Goal: Information Seeking & Learning: Learn about a topic

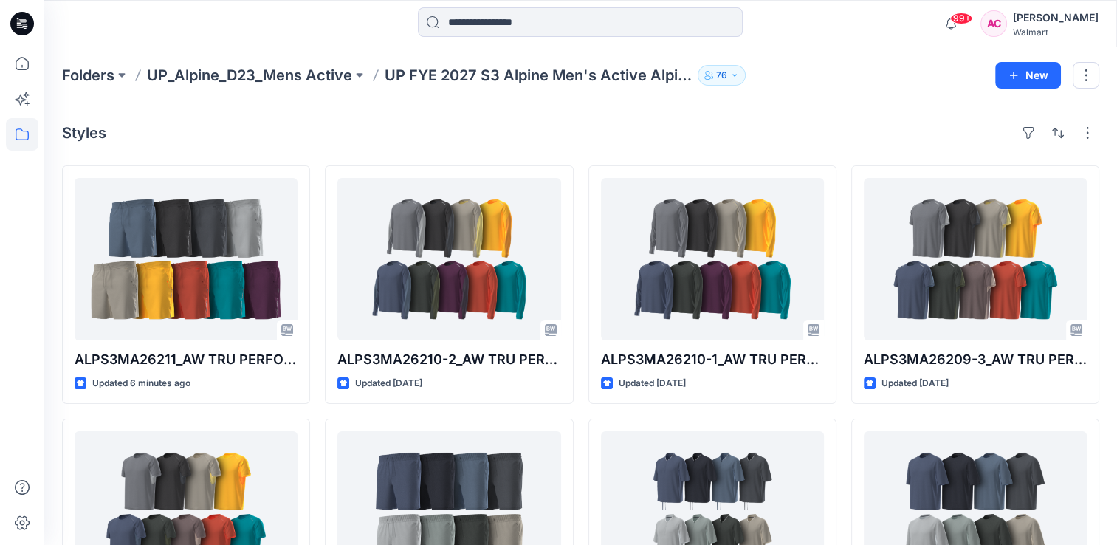
click at [327, 137] on div "Styles" at bounding box center [580, 133] width 1037 height 24
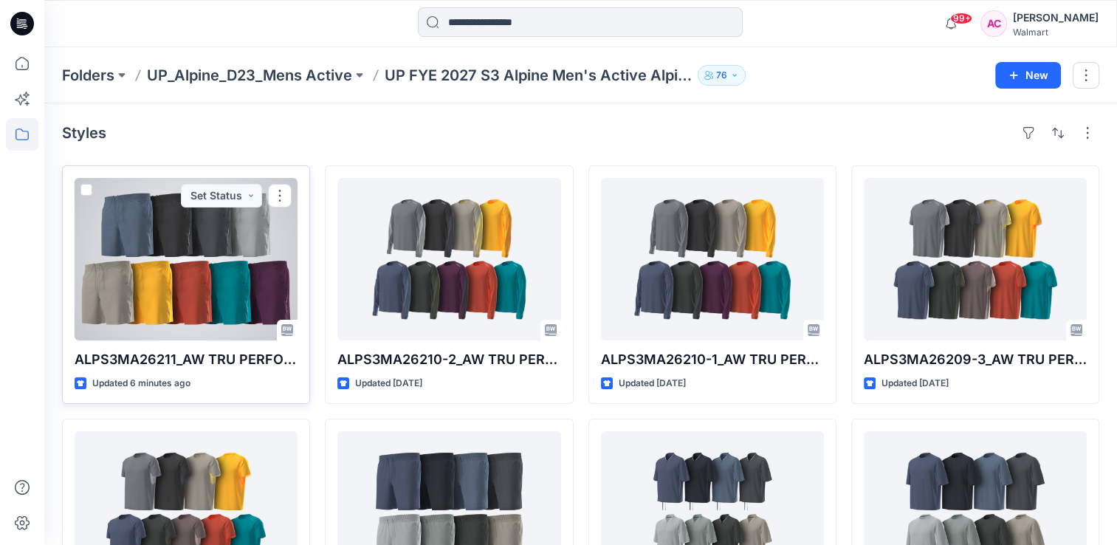
click at [176, 252] on div at bounding box center [186, 259] width 223 height 162
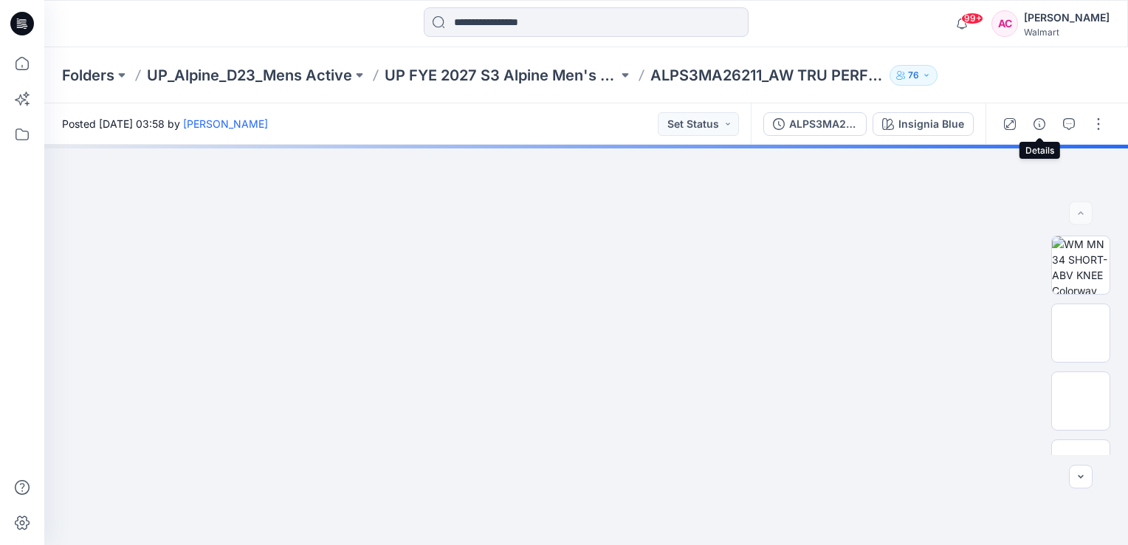
drag, startPoint x: 1039, startPoint y: 123, endPoint x: 1030, endPoint y: 145, distance: 24.5
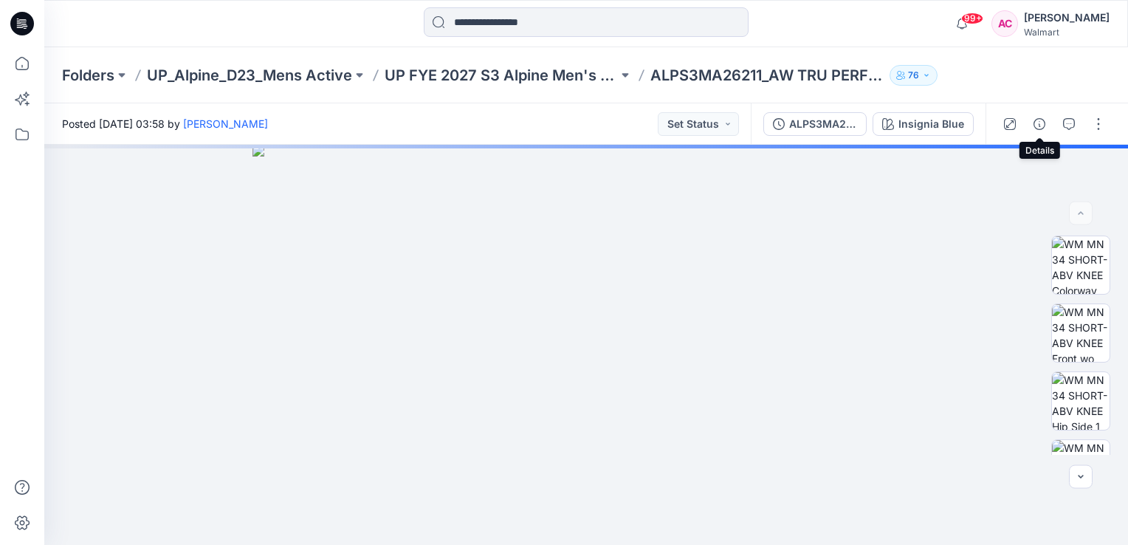
click at [1038, 123] on icon "button" at bounding box center [1039, 124] width 12 height 12
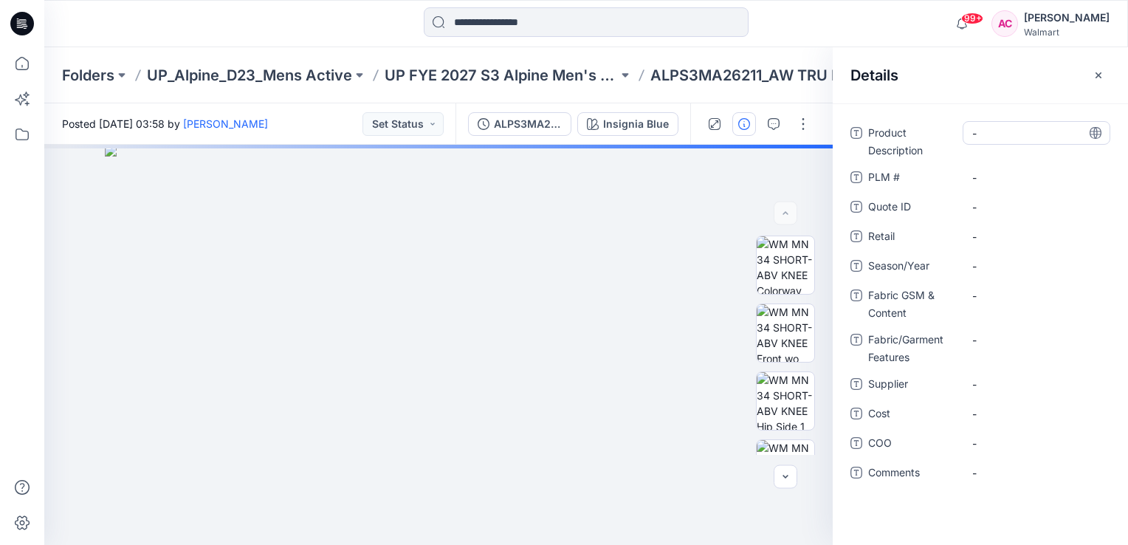
click at [991, 139] on Description "-" at bounding box center [1036, 132] width 128 height 15
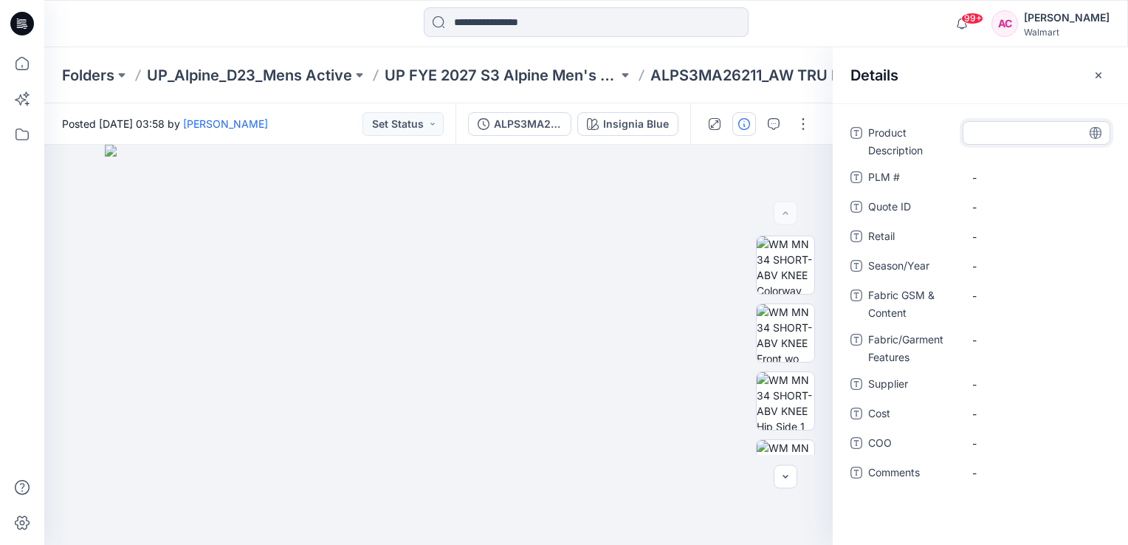
type textarea "**********"
click at [985, 268] on span "-" at bounding box center [1036, 265] width 128 height 15
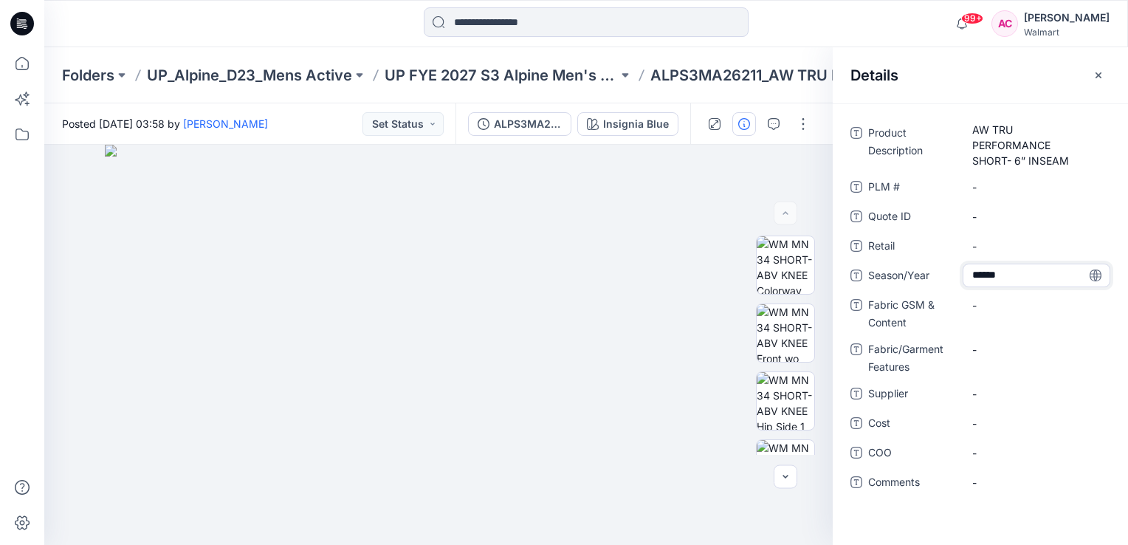
type textarea "*******"
click at [998, 303] on Content "-" at bounding box center [1036, 304] width 128 height 15
click at [976, 306] on Content "-" at bounding box center [1036, 304] width 128 height 15
type textarea "**********"
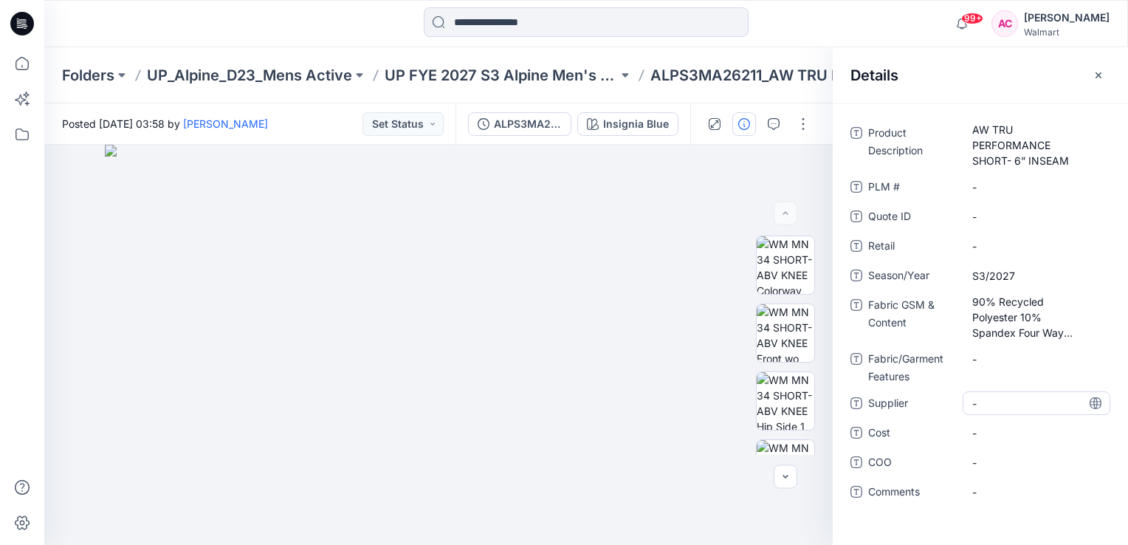
click at [995, 391] on div "-" at bounding box center [1036, 403] width 148 height 24
type textarea "**********"
drag, startPoint x: 867, startPoint y: 522, endPoint x: 868, endPoint y: 489, distance: 33.2
click at [867, 522] on div "Product Description AW TRU PERFORMANCE SHORT- 6” INSEAM PLM # - Quote ID - Reta…" at bounding box center [980, 323] width 295 height 441
click at [1095, 75] on icon "button" at bounding box center [1098, 75] width 12 height 12
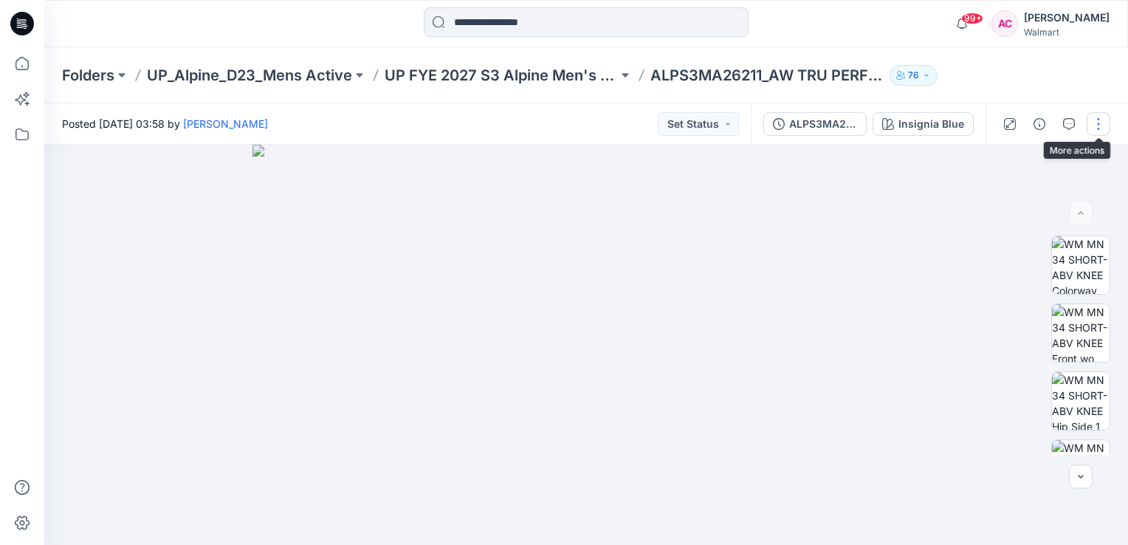
click at [1101, 123] on button "button" at bounding box center [1098, 124] width 24 height 24
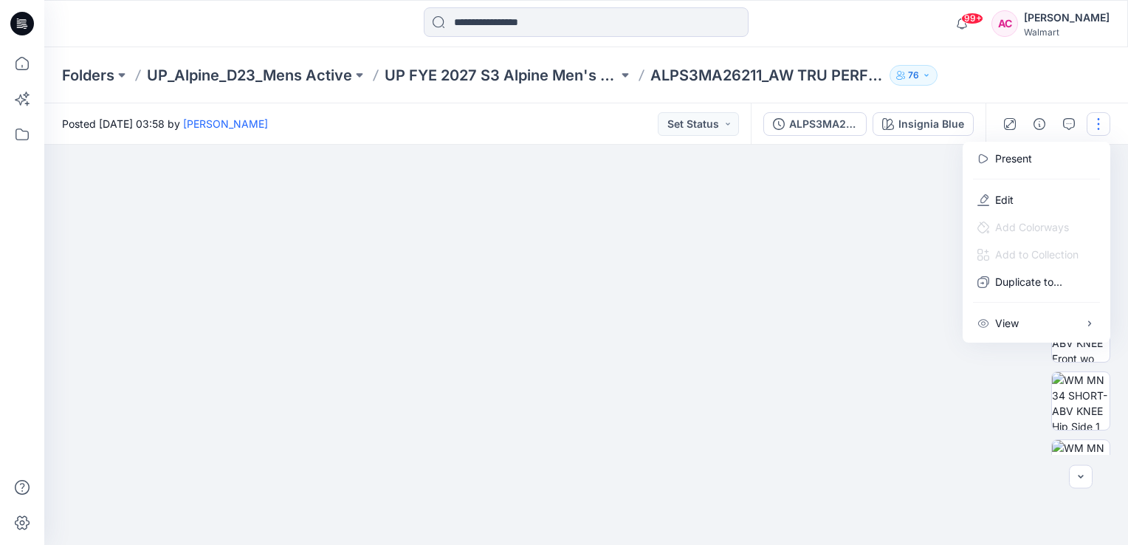
click at [992, 66] on div "Folders UP_Alpine_D23_Mens Active UP FYE 2027 S3 Alpine Men's Active Alpine ALP…" at bounding box center [528, 75] width 933 height 21
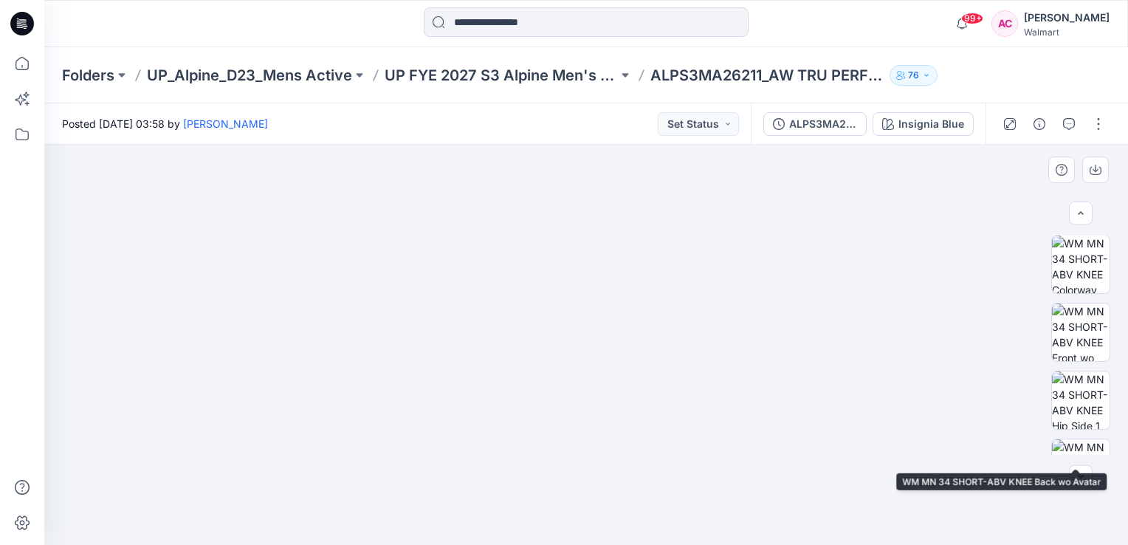
scroll to position [0, 0]
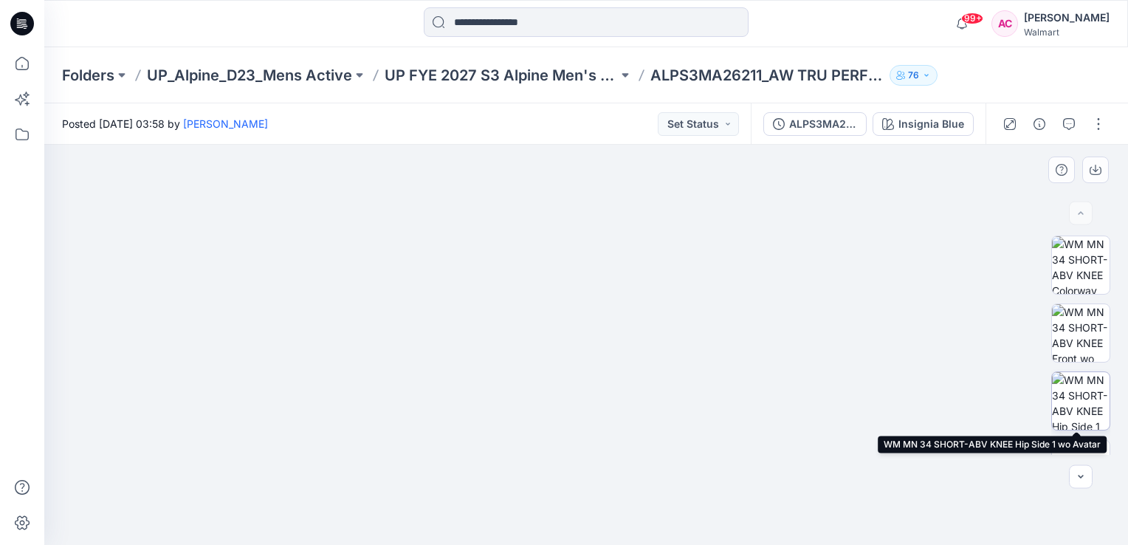
click at [1085, 406] on img at bounding box center [1081, 401] width 58 height 58
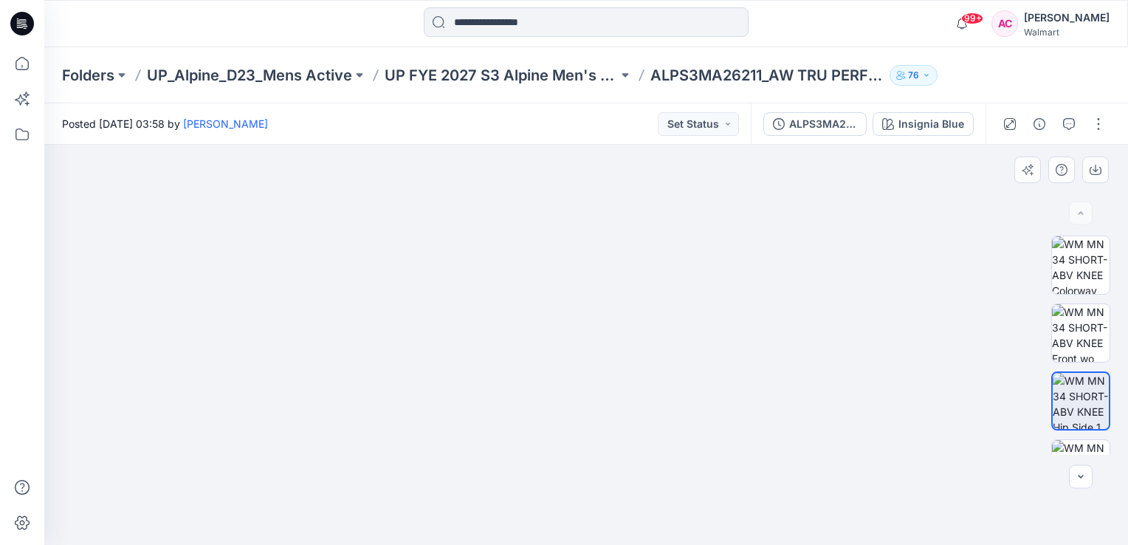
drag, startPoint x: 452, startPoint y: 373, endPoint x: 362, endPoint y: 387, distance: 91.2
click at [362, 77] on img at bounding box center [586, 77] width 566 height 0
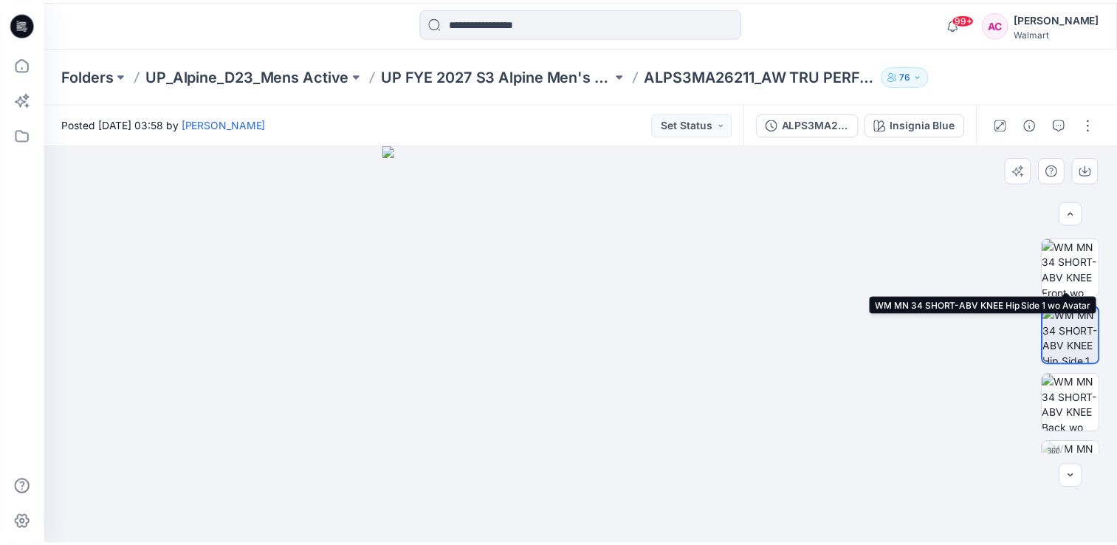
scroll to position [179, 0]
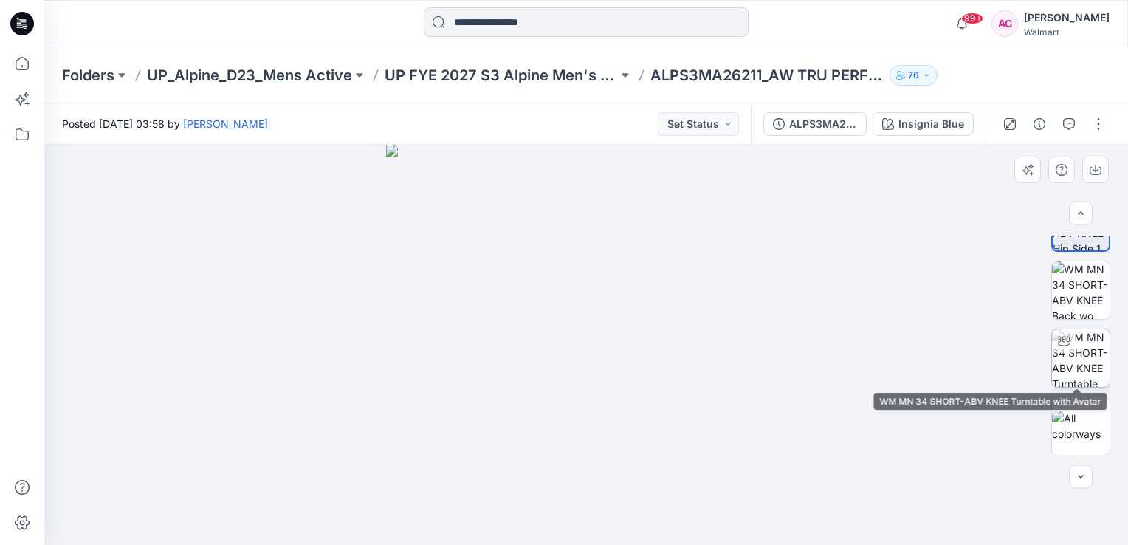
click at [1065, 352] on img at bounding box center [1081, 358] width 58 height 58
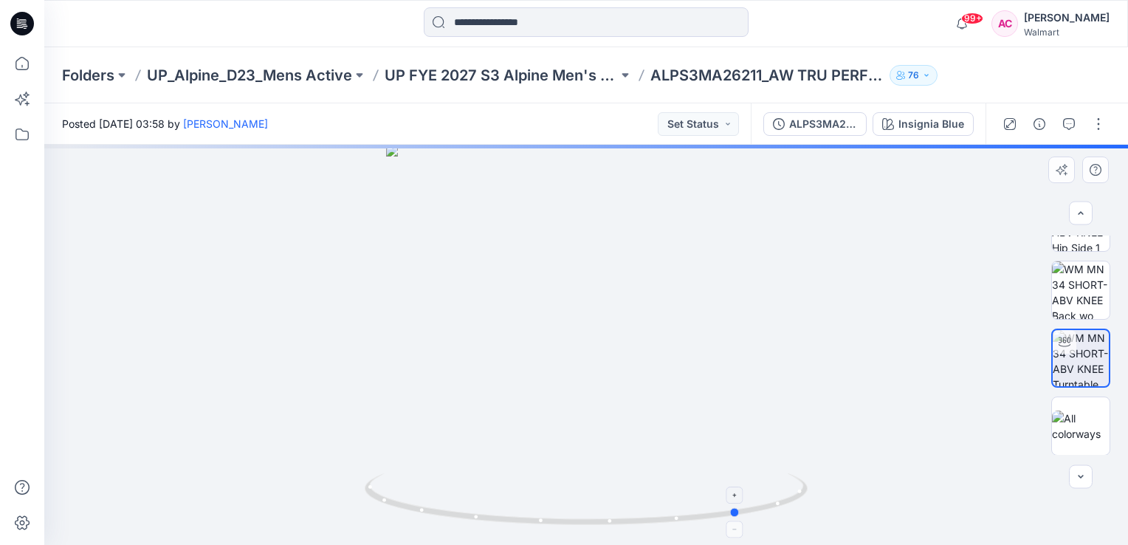
drag, startPoint x: 595, startPoint y: 522, endPoint x: 747, endPoint y: 512, distance: 152.3
click at [747, 512] on icon at bounding box center [588, 500] width 447 height 55
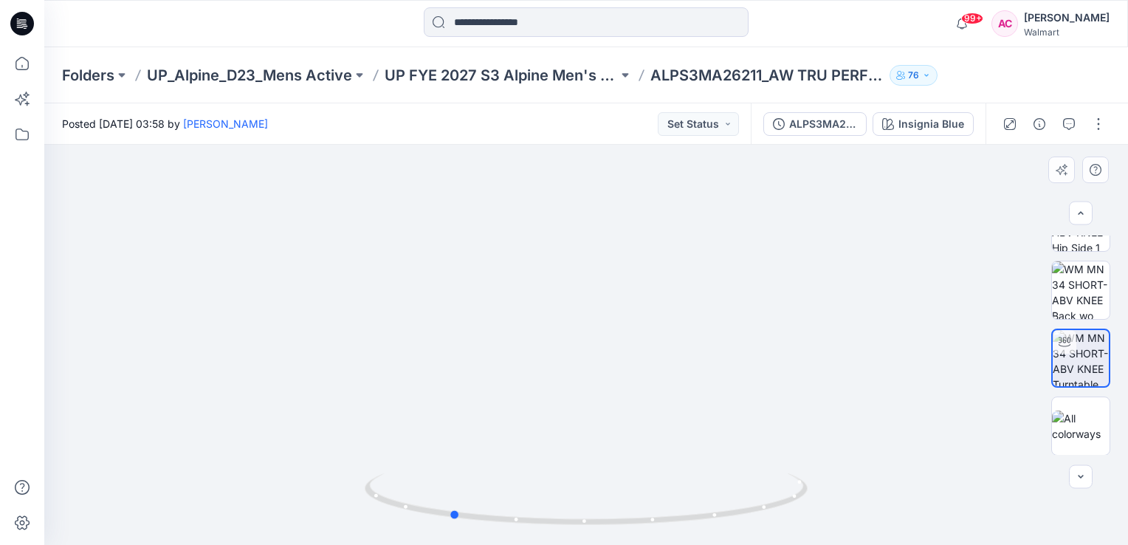
drag, startPoint x: 739, startPoint y: 512, endPoint x: 892, endPoint y: 455, distance: 163.0
click at [892, 455] on div at bounding box center [586, 345] width 1084 height 400
drag, startPoint x: 455, startPoint y: 516, endPoint x: 489, endPoint y: 519, distance: 33.3
click at [489, 519] on circle at bounding box center [487, 517] width 9 height 9
click at [1064, 428] on img at bounding box center [1081, 425] width 58 height 31
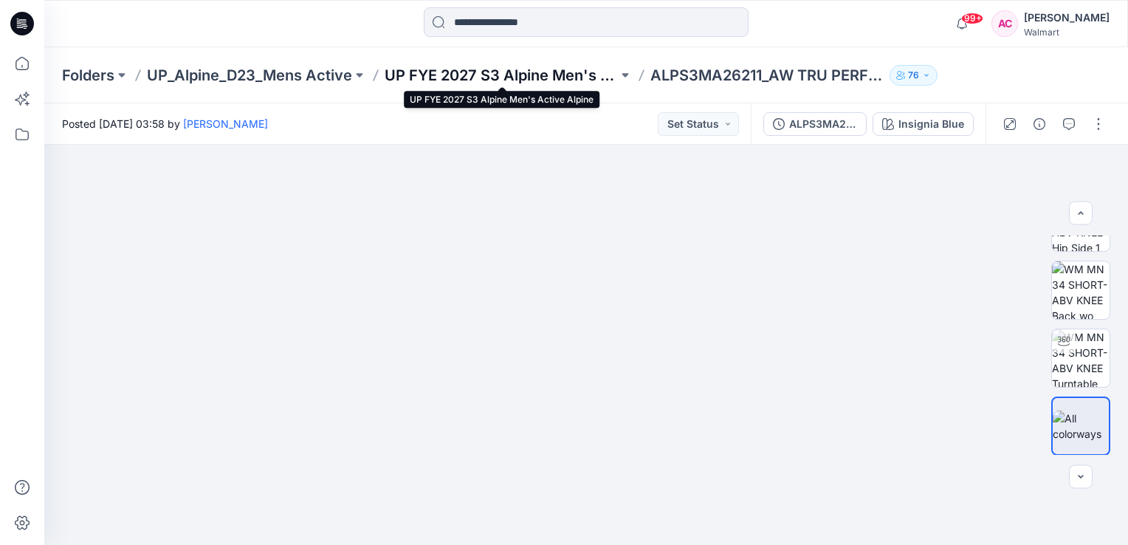
click at [437, 76] on p "UP FYE 2027 S3 Alpine Men's Active Alpine" at bounding box center [501, 75] width 233 height 21
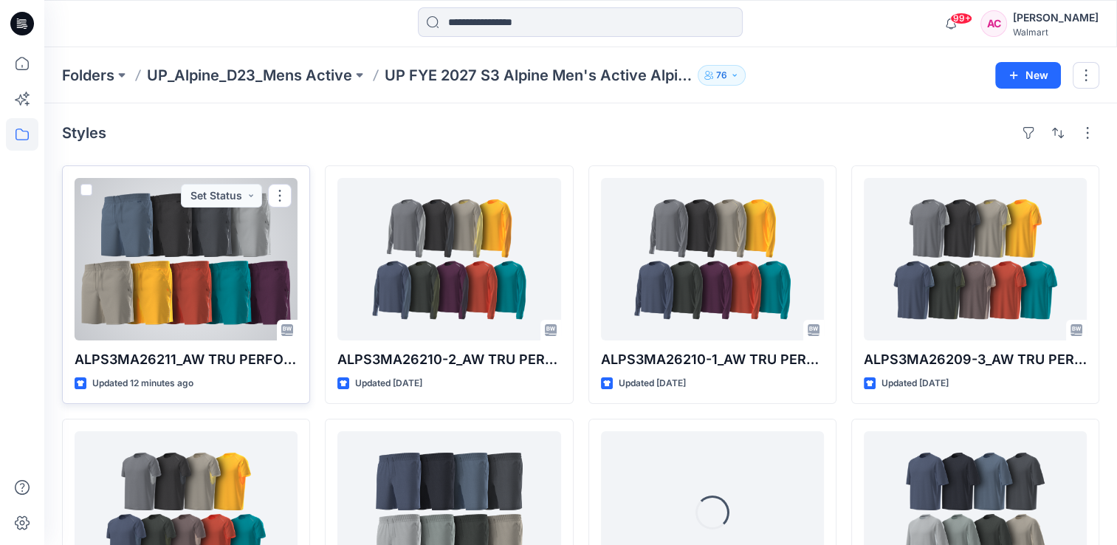
click at [165, 279] on div at bounding box center [186, 259] width 223 height 162
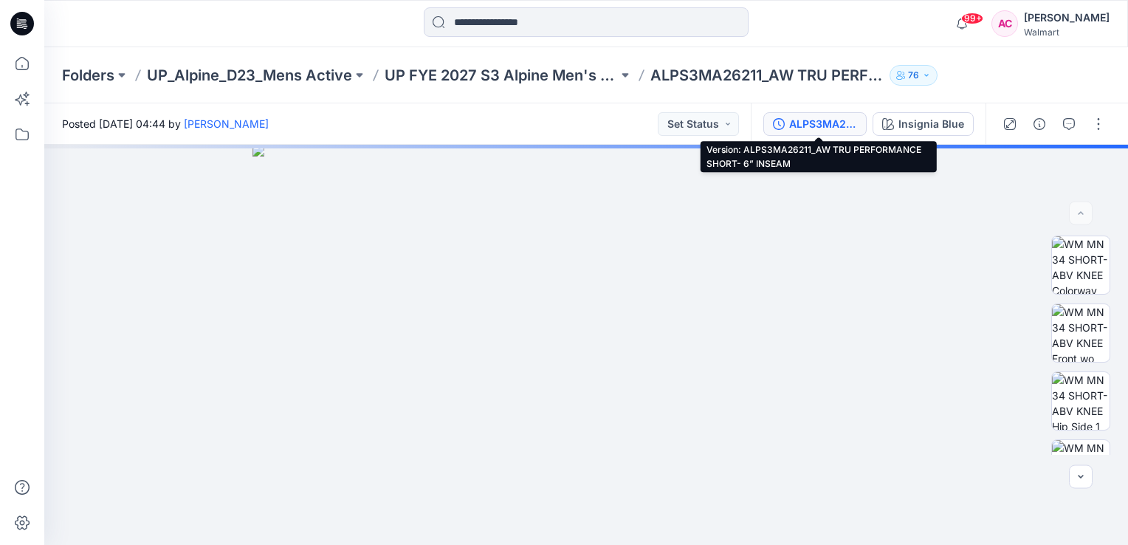
click at [803, 130] on div "ALPS3MA26211_AW TRU PERFORMANCE SHORT- 6” INSEAM" at bounding box center [823, 124] width 68 height 16
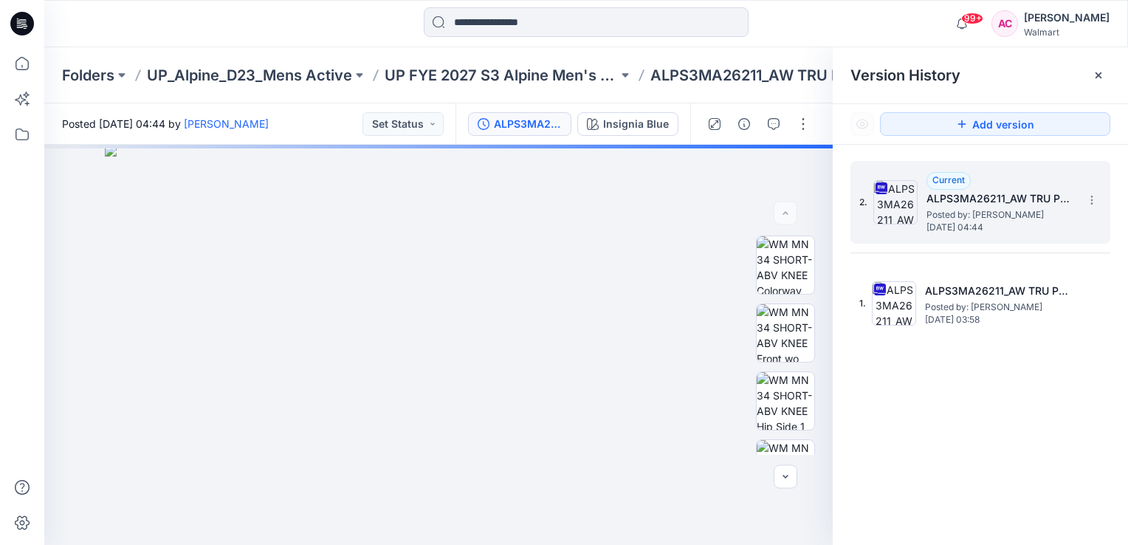
click at [970, 218] on span "Posted by: [PERSON_NAME]" at bounding box center [1000, 214] width 148 height 15
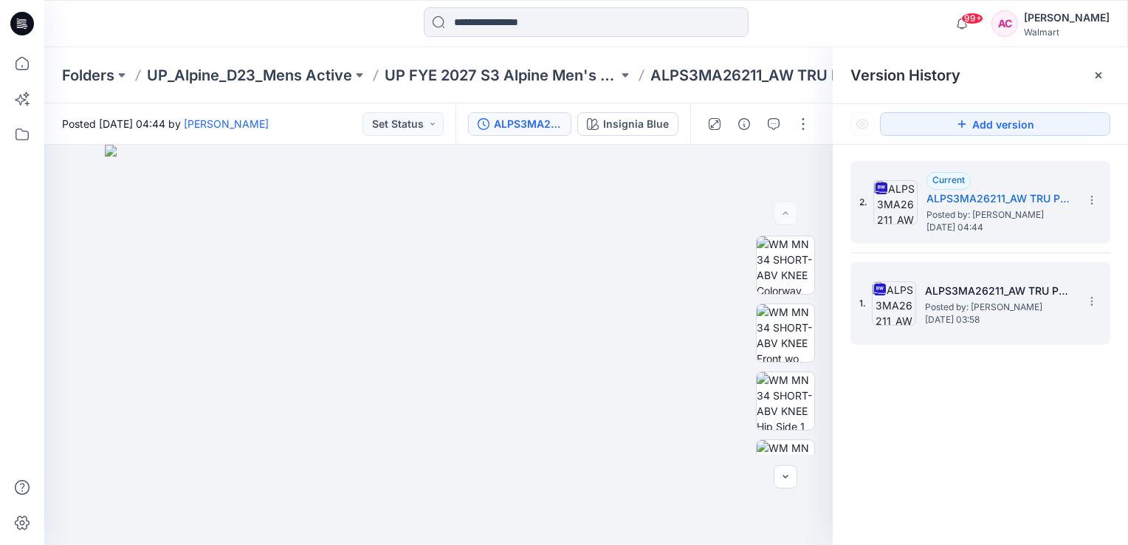
click at [990, 317] on span "[DATE] 03:58" at bounding box center [999, 319] width 148 height 10
click at [950, 209] on span "Posted by: [PERSON_NAME]" at bounding box center [1000, 214] width 148 height 15
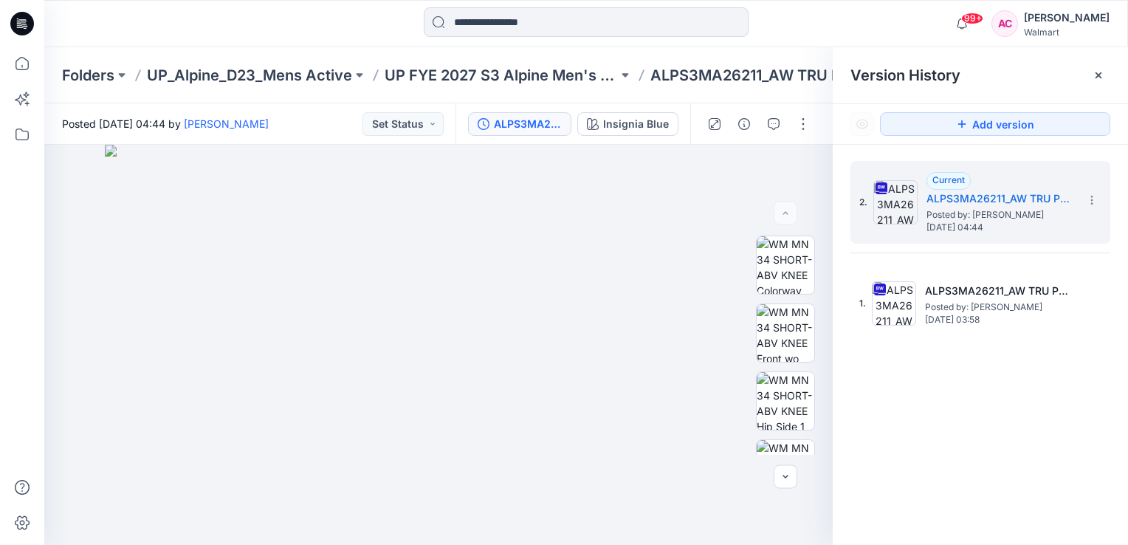
click at [413, 86] on div "Folders UP_Alpine_D23_Mens Active UP FYE 2027 S3 Alpine Men's Active Alpine ALP…" at bounding box center [586, 75] width 1084 height 56
click at [410, 75] on p "UP FYE 2027 S3 Alpine Men's Active Alpine" at bounding box center [501, 75] width 233 height 21
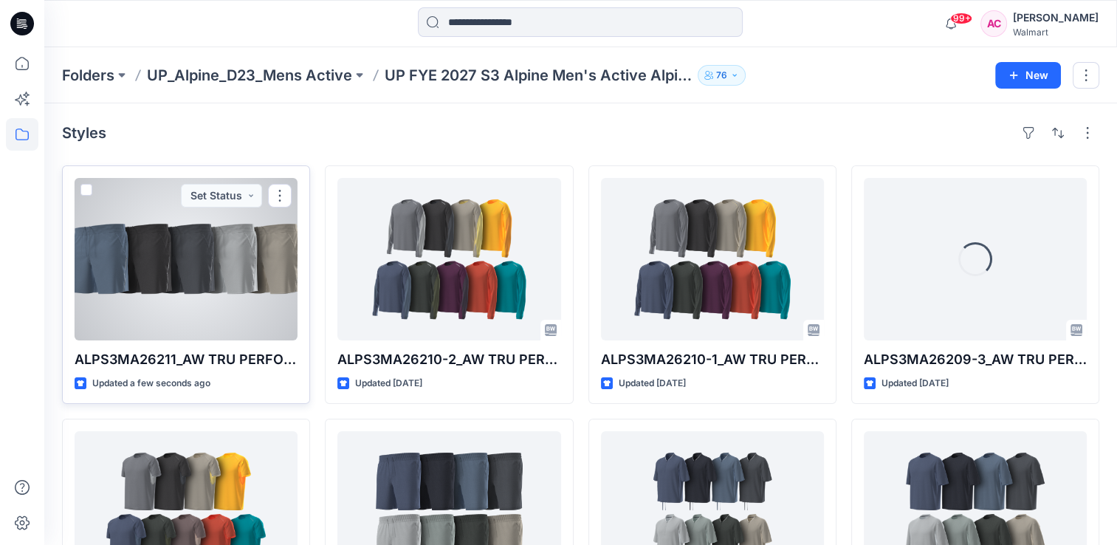
click at [180, 288] on div at bounding box center [186, 259] width 223 height 162
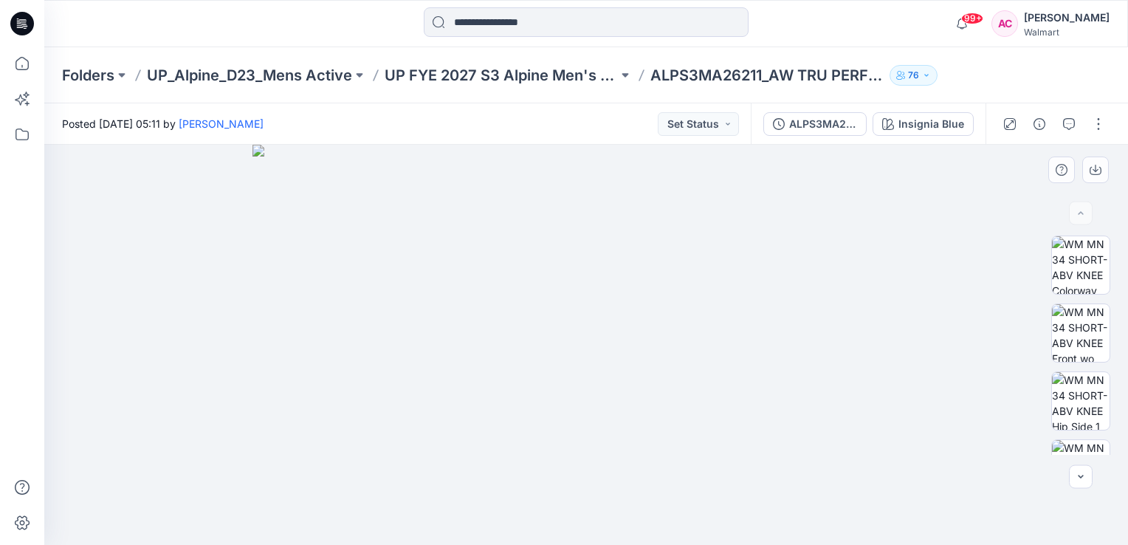
drag, startPoint x: 823, startPoint y: 140, endPoint x: 824, endPoint y: 151, distance: 10.4
click at [824, 143] on div "ALPS3MA26211_AW TRU PERFORMANCE SHORT- 6” INSEAM Insignia Blue" at bounding box center [868, 123] width 235 height 41
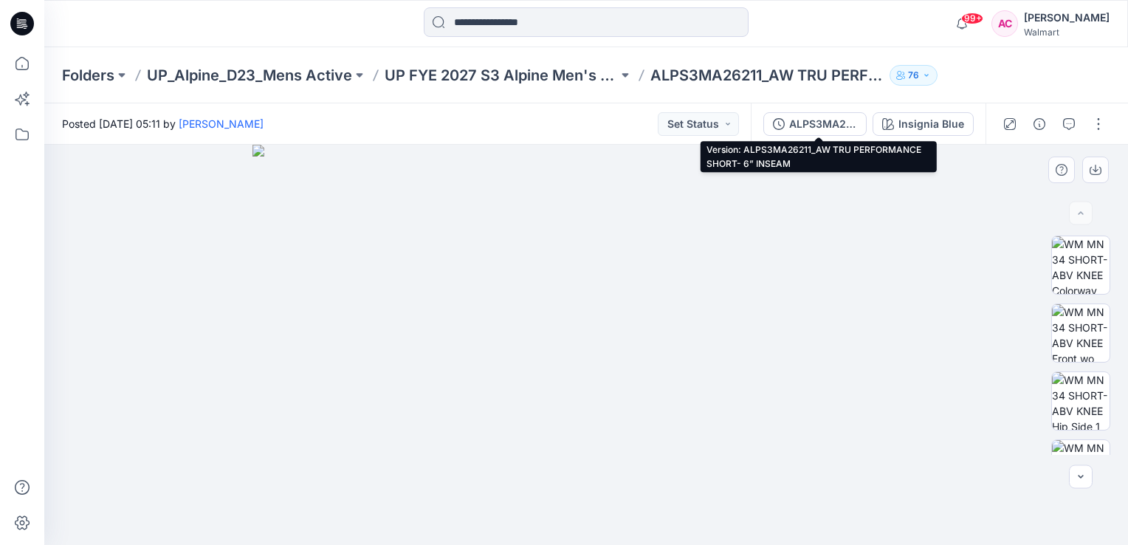
click at [576, 307] on img at bounding box center [585, 345] width 667 height 400
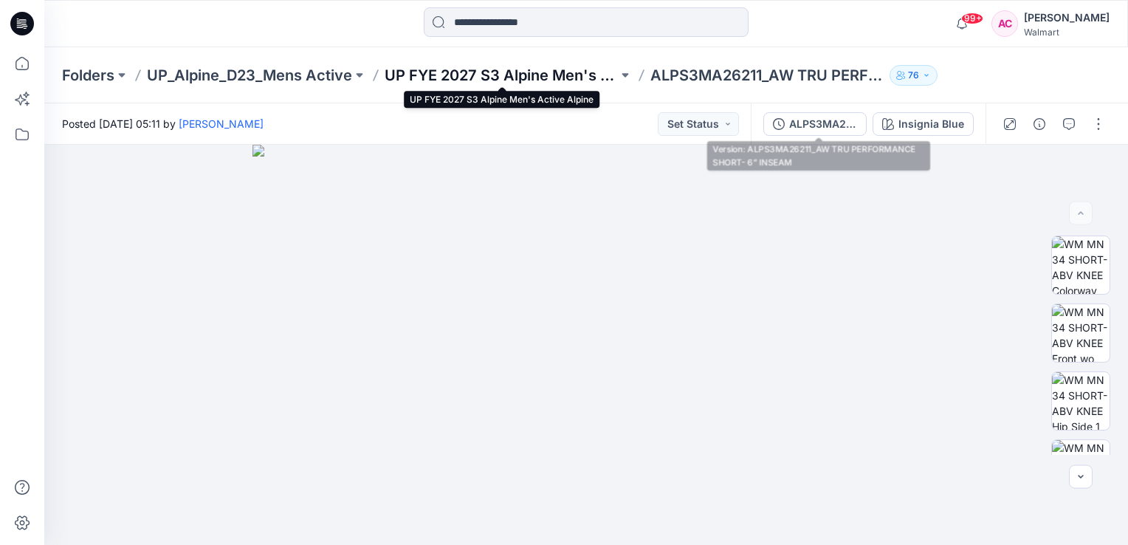
click at [496, 72] on p "UP FYE 2027 S3 Alpine Men's Active Alpine" at bounding box center [501, 75] width 233 height 21
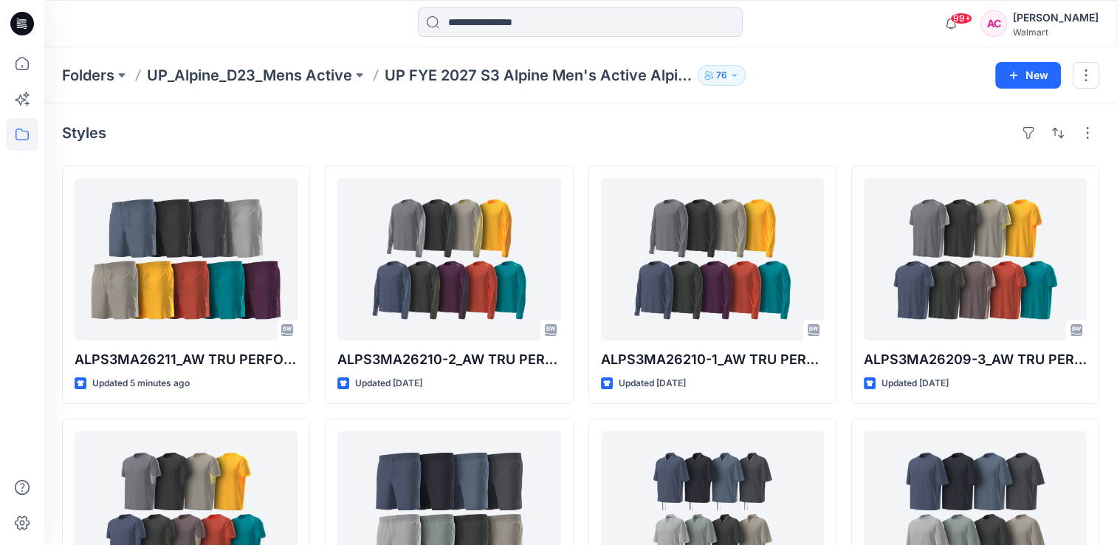
click at [558, 134] on div "Styles" at bounding box center [580, 133] width 1037 height 24
click at [555, 136] on div "Styles" at bounding box center [580, 133] width 1037 height 24
